Goal: Check status: Check status

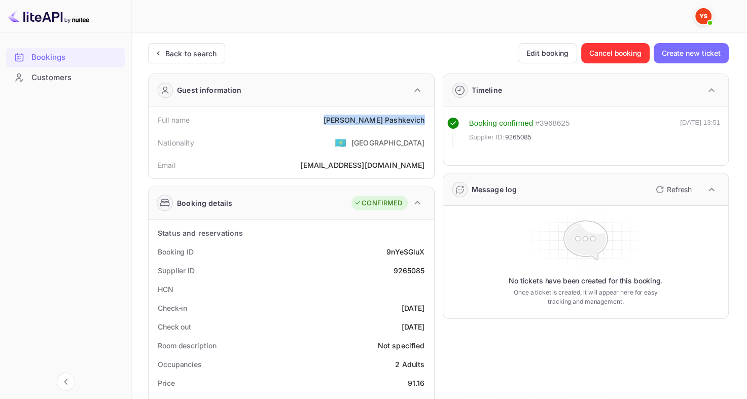
drag, startPoint x: 343, startPoint y: 116, endPoint x: 426, endPoint y: 124, distance: 83.1
click at [426, 124] on div "Full name [PERSON_NAME]" at bounding box center [291, 120] width 277 height 19
drag, startPoint x: 430, startPoint y: 147, endPoint x: 400, endPoint y: 143, distance: 30.7
click at [430, 147] on div "Full name [PERSON_NAME] Nationality 🇰🇿 [DEMOGRAPHIC_DATA] Email [EMAIL_ADDRESS]…" at bounding box center [292, 143] width 286 height 72
click at [162, 53] on icon at bounding box center [158, 53] width 11 height 10
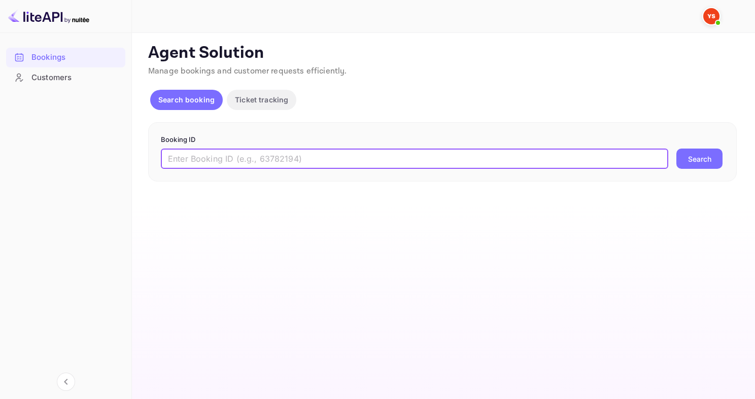
click at [275, 156] on input "text" at bounding box center [414, 159] width 507 height 20
paste input "9390870"
type input "9390870"
click at [676, 149] on button "Search" at bounding box center [699, 159] width 46 height 20
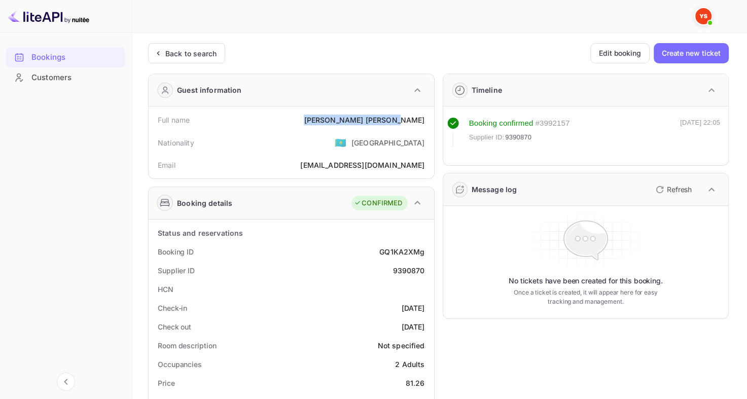
drag, startPoint x: 355, startPoint y: 124, endPoint x: 427, endPoint y: 123, distance: 71.5
click at [427, 123] on div "Full name [PERSON_NAME]" at bounding box center [291, 120] width 277 height 19
copy div "[PERSON_NAME]"
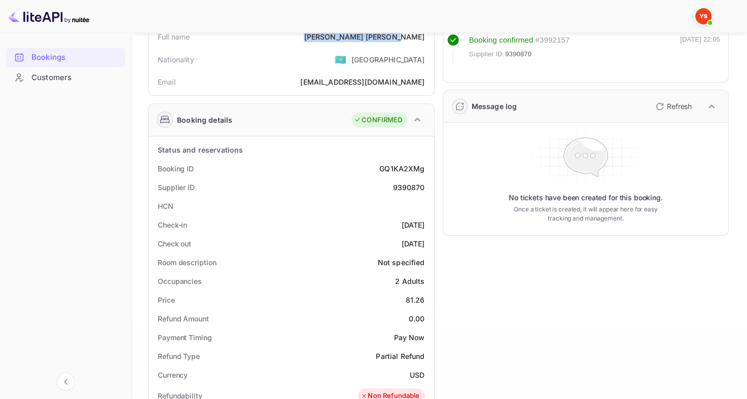
scroll to position [101, 0]
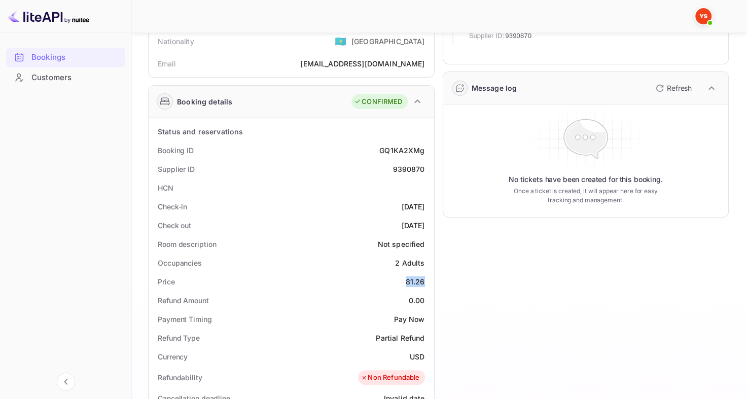
drag, startPoint x: 403, startPoint y: 283, endPoint x: 429, endPoint y: 281, distance: 25.9
click at [429, 281] on div "Price 81.26" at bounding box center [291, 281] width 277 height 19
copy div "81.26"
